Goal: Transaction & Acquisition: Subscribe to service/newsletter

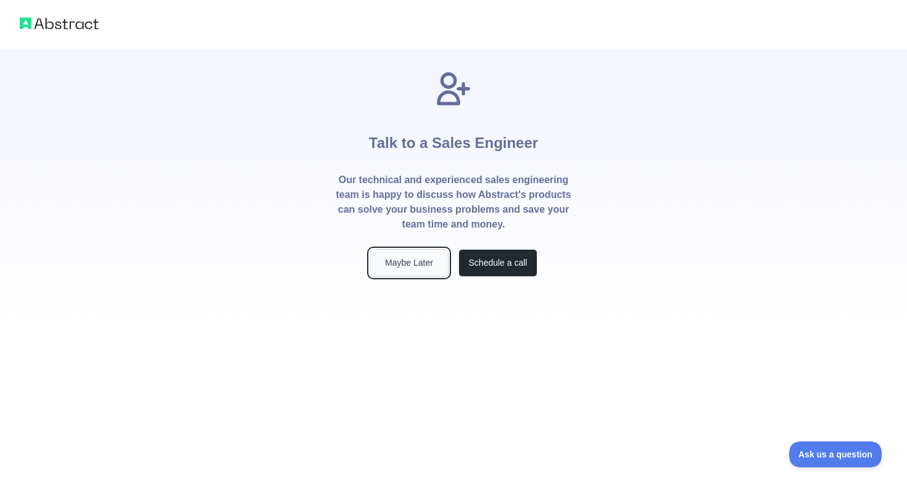
click at [441, 270] on button "Maybe Later" at bounding box center [409, 263] width 79 height 28
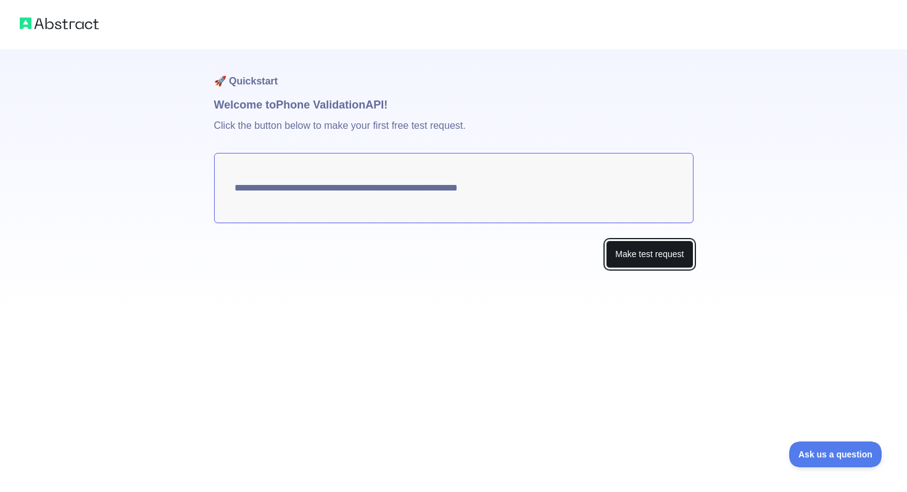
click at [611, 251] on button "Make test request" at bounding box center [649, 255] width 87 height 28
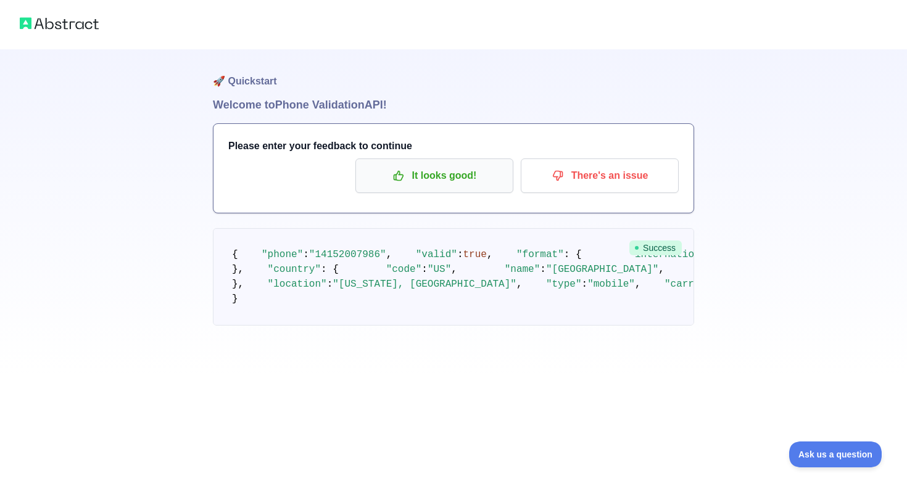
scroll to position [60, 0]
click at [724, 255] on span ""[PHONE_NUMBER]"" at bounding box center [771, 254] width 95 height 11
click at [437, 320] on pre "{ "phone" : "[PHONE_NUMBER]" , "valid" : true , "format" : { "international" : …" at bounding box center [453, 276] width 481 height 97
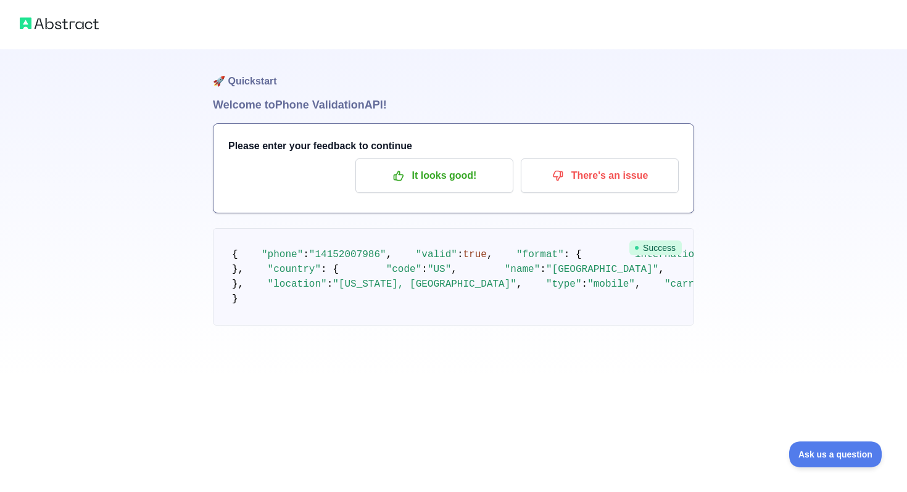
click at [724, 260] on span ""[PHONE_NUMBER]"" at bounding box center [771, 254] width 95 height 11
click at [397, 183] on p "It looks good!" at bounding box center [434, 175] width 139 height 21
